Goal: Communication & Community: Answer question/provide support

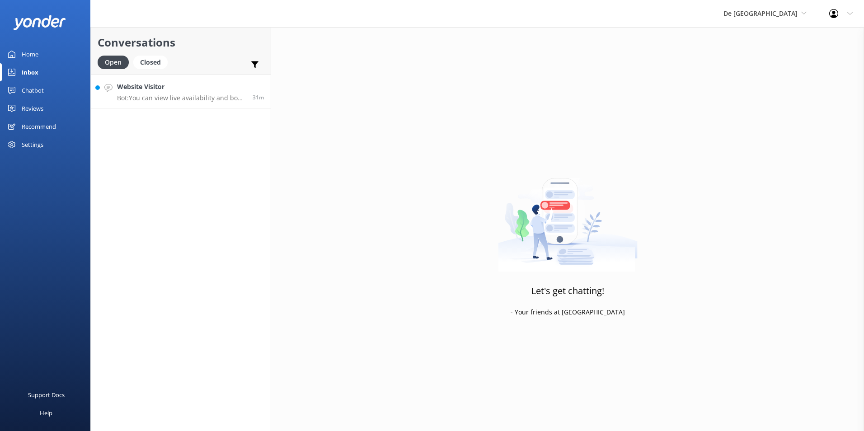
click at [183, 96] on p "Bot: You can view live availability and book your De Palm Island tickets and si…" at bounding box center [181, 98] width 129 height 8
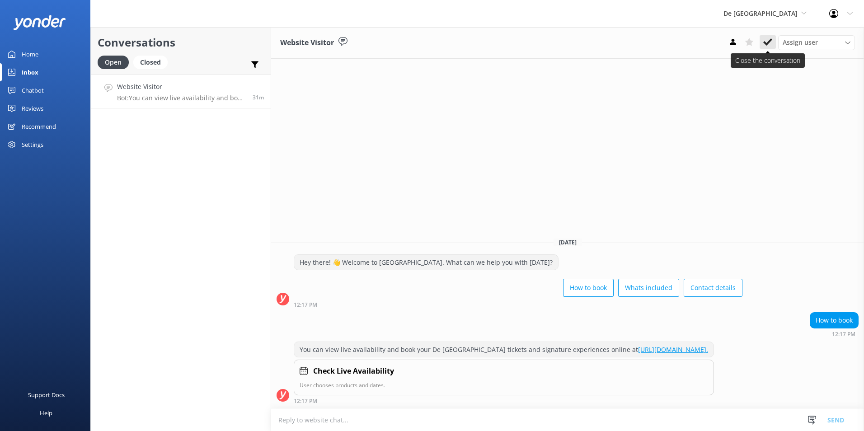
click at [762, 44] on button at bounding box center [768, 42] width 16 height 14
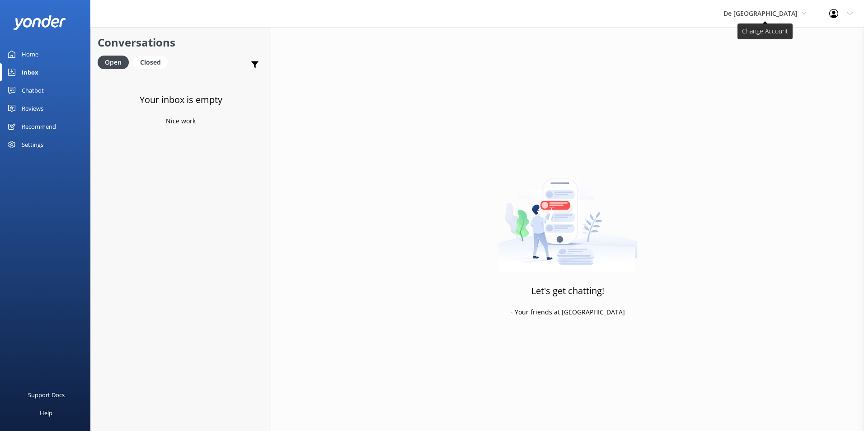
click at [770, 10] on span "De [GEOGRAPHIC_DATA]" at bounding box center [761, 13] width 74 height 9
click at [760, 61] on link "Aruba's Activities Expert" at bounding box center [757, 60] width 90 height 22
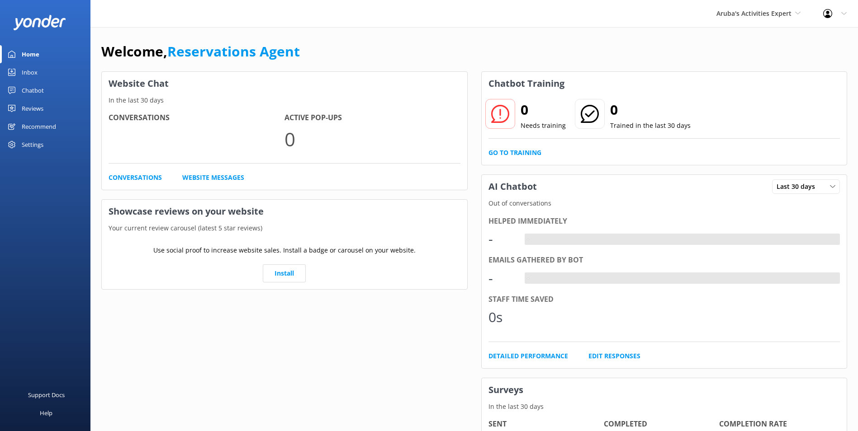
click at [34, 68] on div "Inbox" at bounding box center [30, 72] width 16 height 18
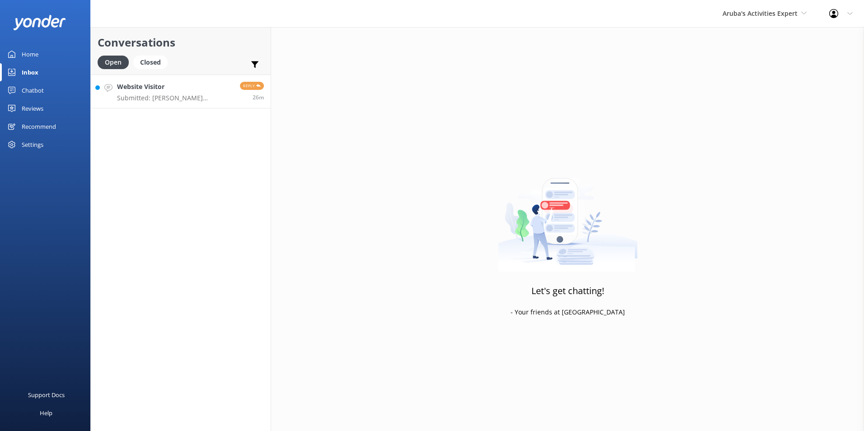
click at [163, 84] on h4 "Website Visitor" at bounding box center [175, 87] width 116 height 10
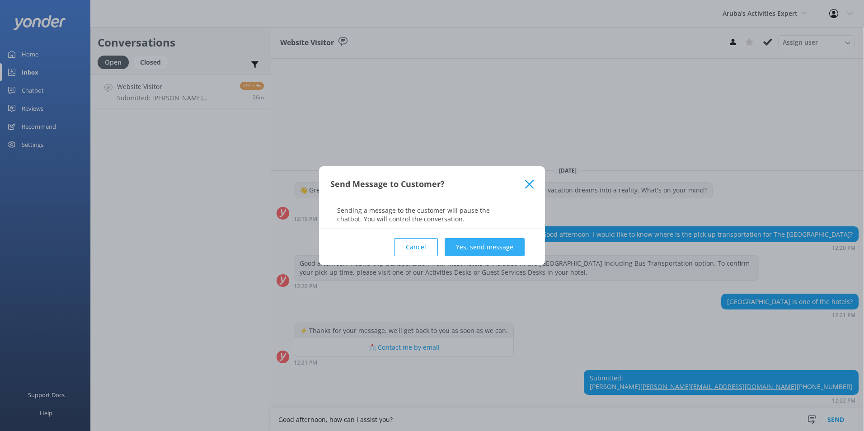
type textarea "Good afternoon, how can i assist you?"
click at [493, 245] on button "Yes, send message" at bounding box center [485, 247] width 80 height 18
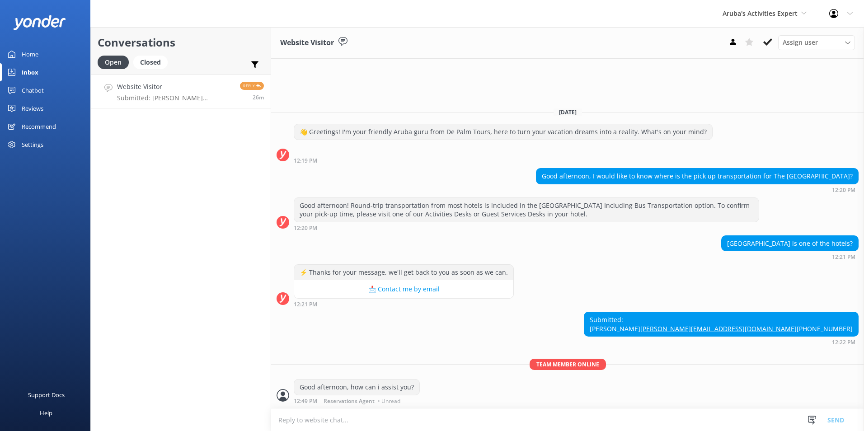
click at [768, 41] on icon at bounding box center [767, 42] width 9 height 9
